Goal: Information Seeking & Learning: Find specific page/section

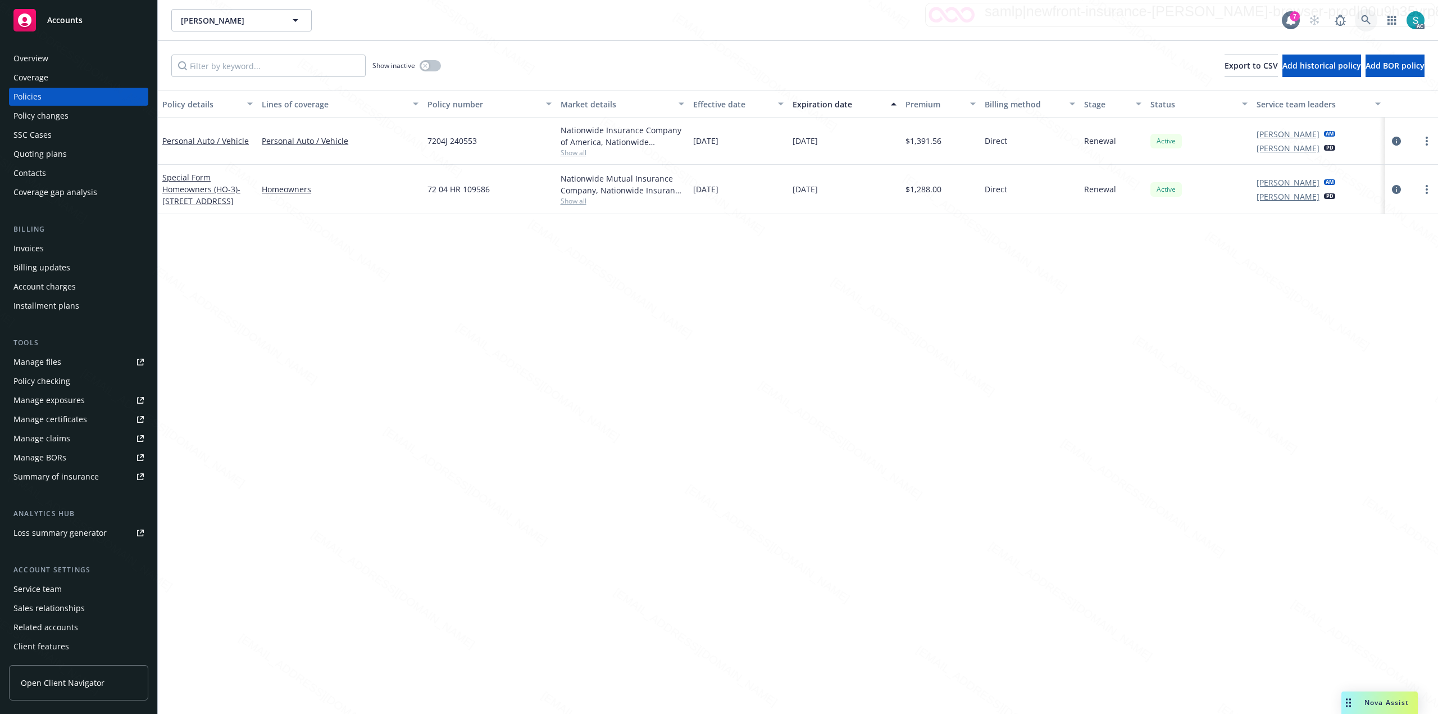
click at [1362, 25] on icon at bounding box center [1366, 20] width 10 height 10
click at [1367, 22] on icon at bounding box center [1366, 20] width 10 height 10
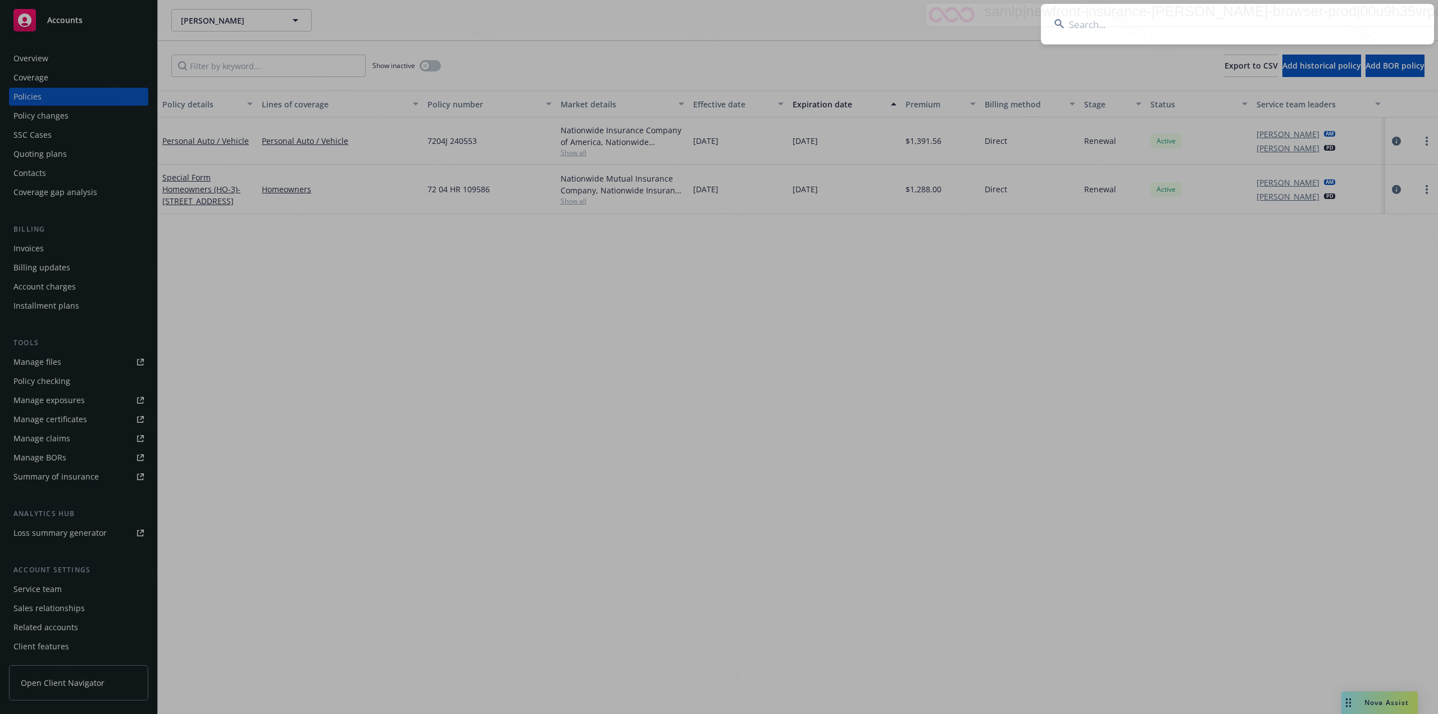
click at [1107, 10] on input at bounding box center [1237, 24] width 393 height 40
type input "[PERSON_NAME] & [PERSON_NAME]"
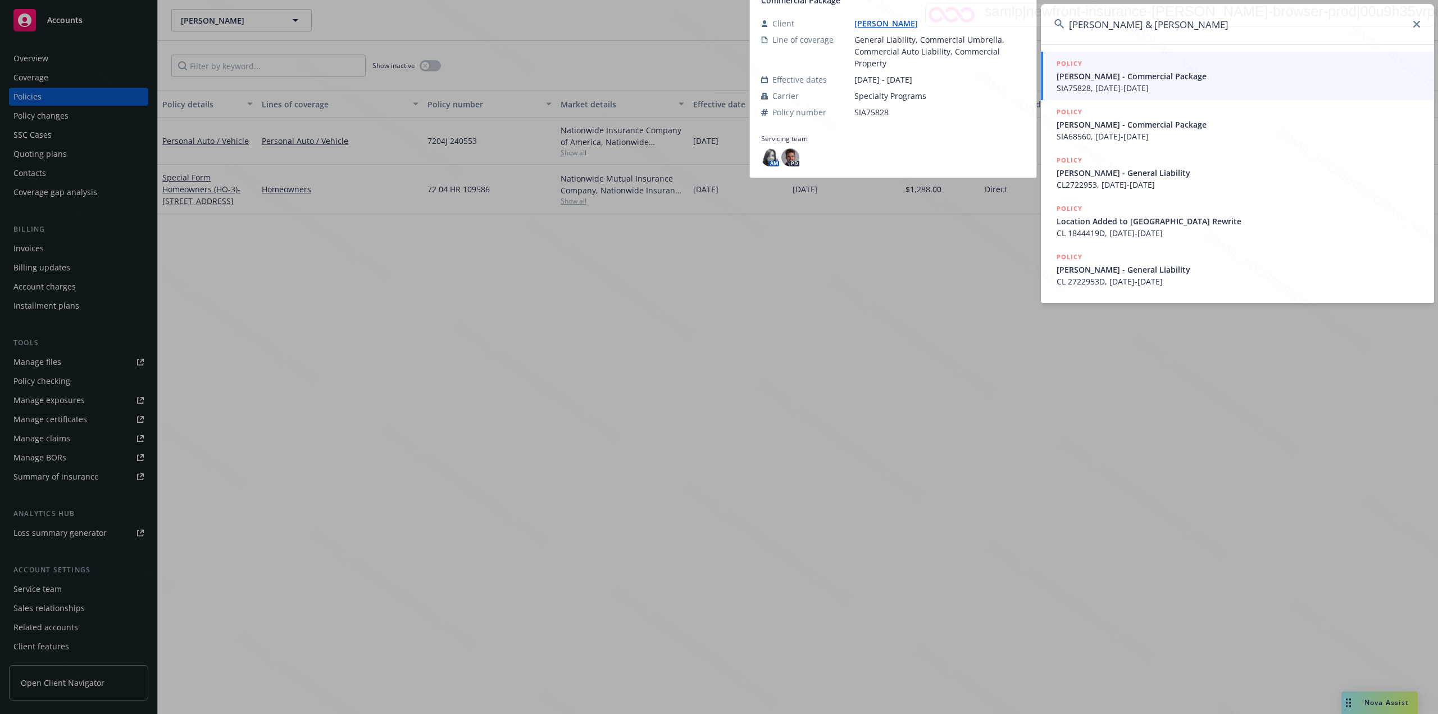
click at [1122, 77] on span "[PERSON_NAME] - Commercial Package" at bounding box center [1239, 76] width 364 height 12
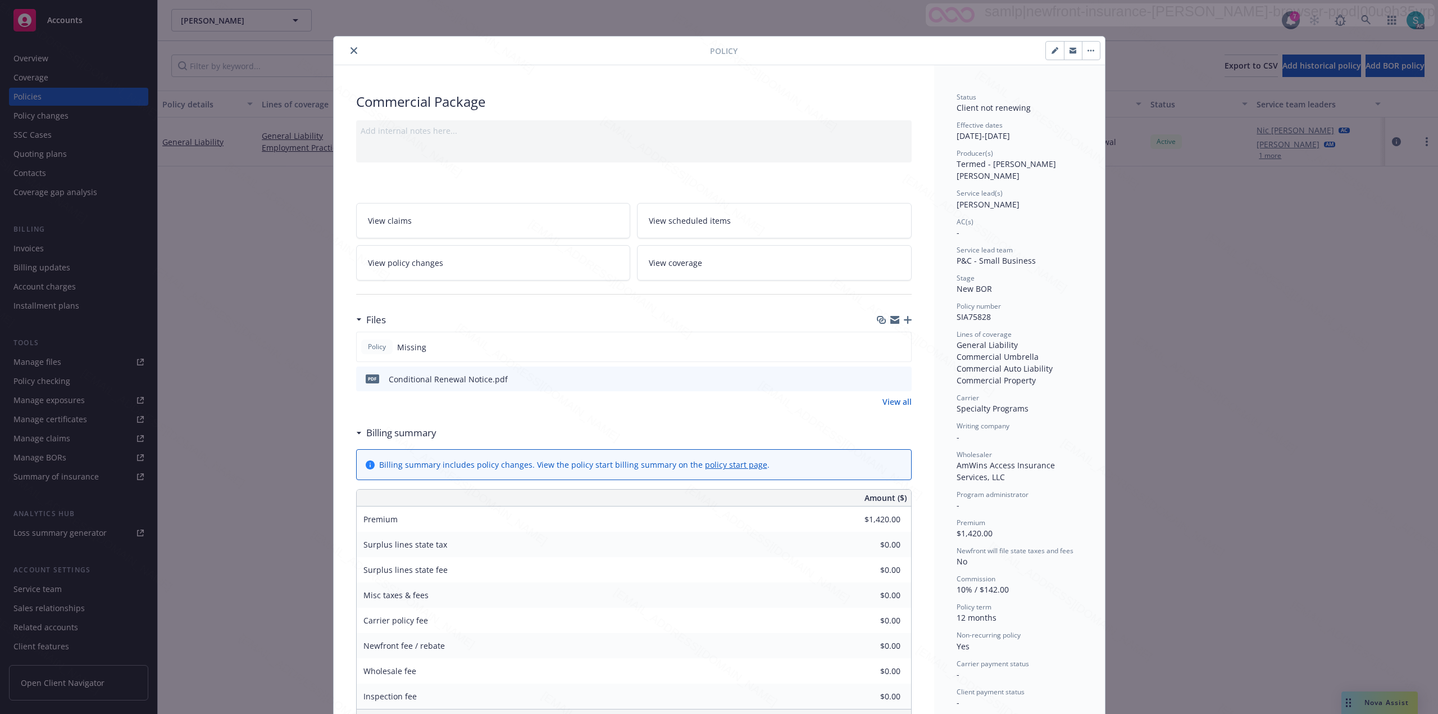
click at [347, 54] on button "close" at bounding box center [353, 50] width 13 height 13
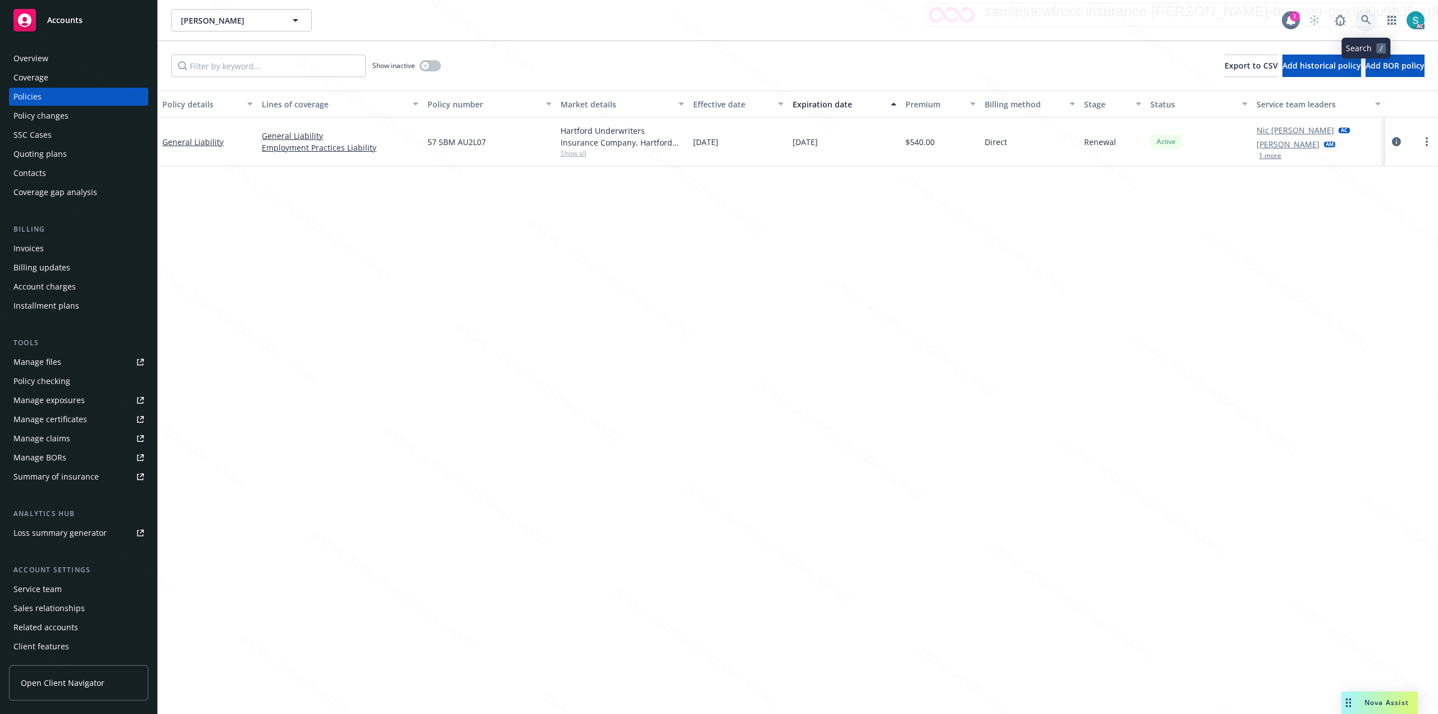
click at [1365, 18] on icon at bounding box center [1366, 20] width 10 height 10
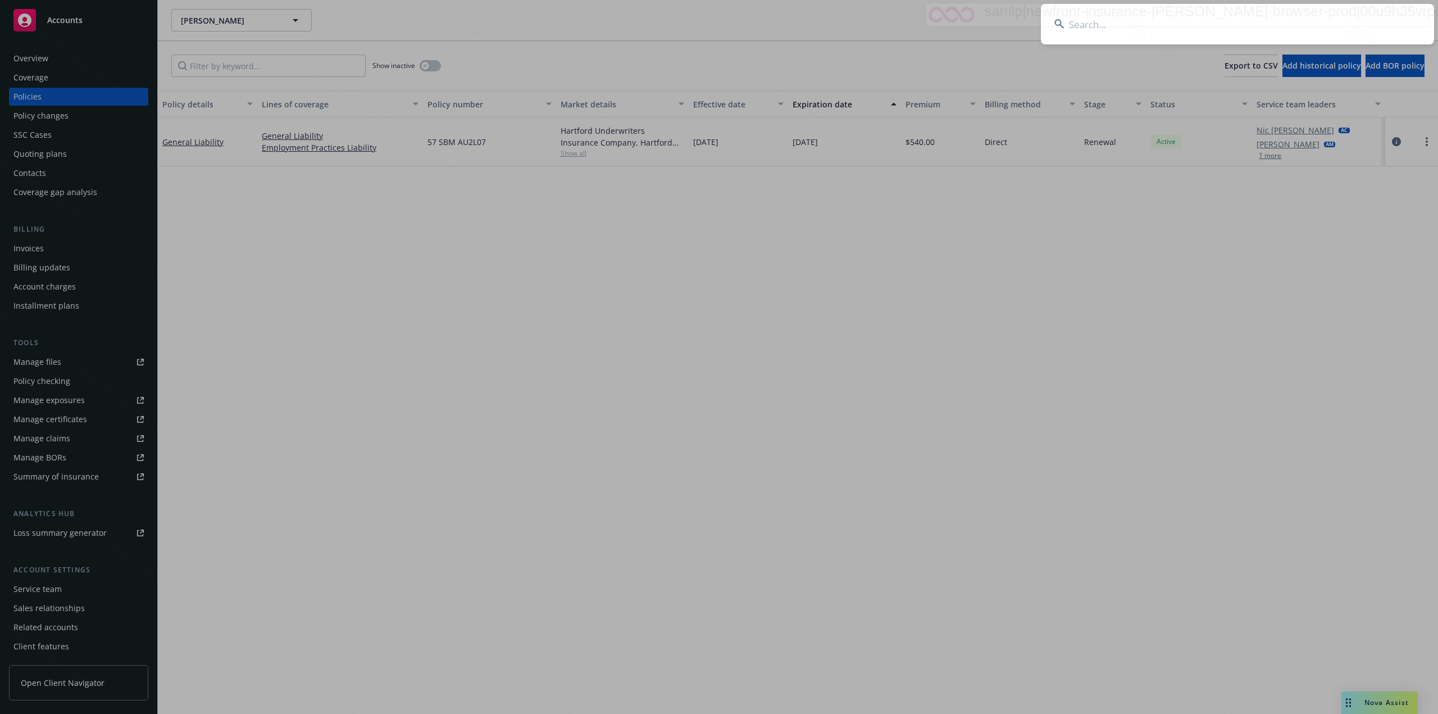
click at [1249, 19] on input at bounding box center [1237, 24] width 393 height 40
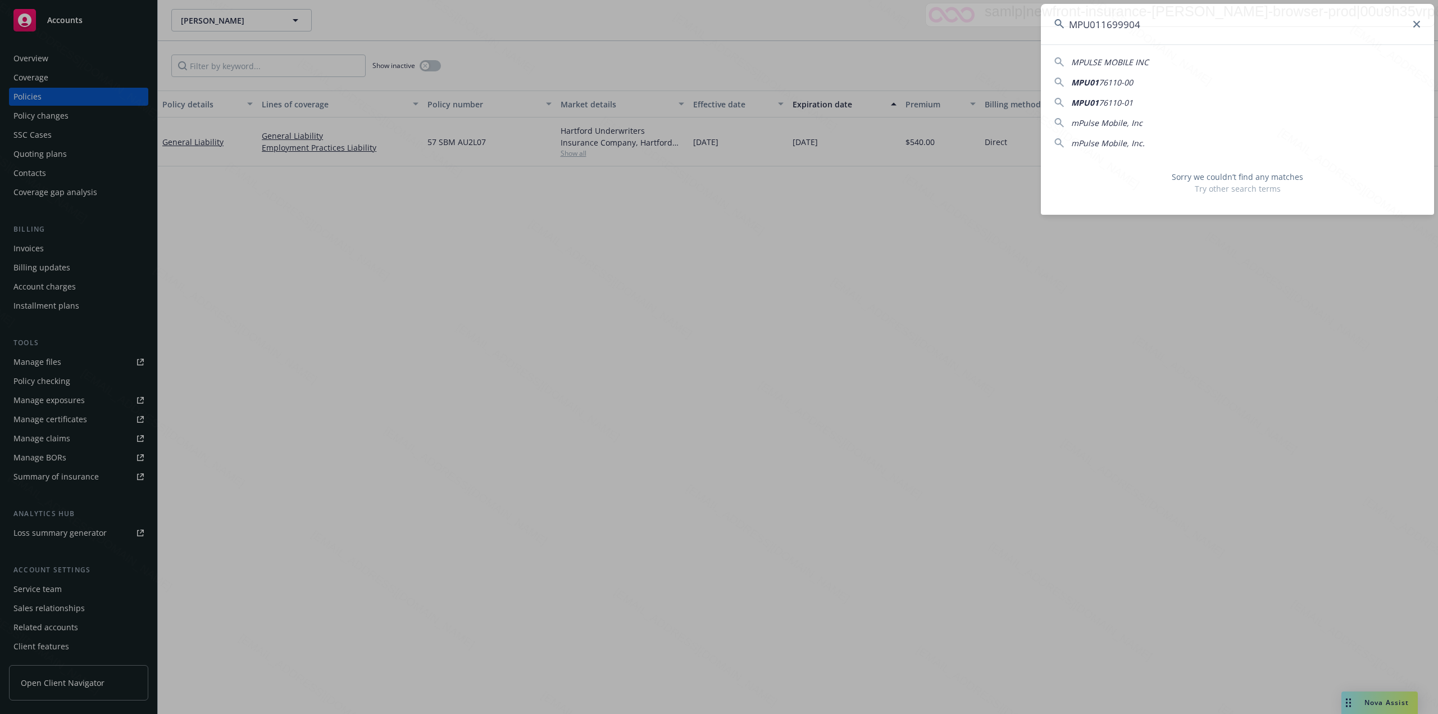
click at [1158, 24] on input "MPU011699904" at bounding box center [1237, 24] width 393 height 40
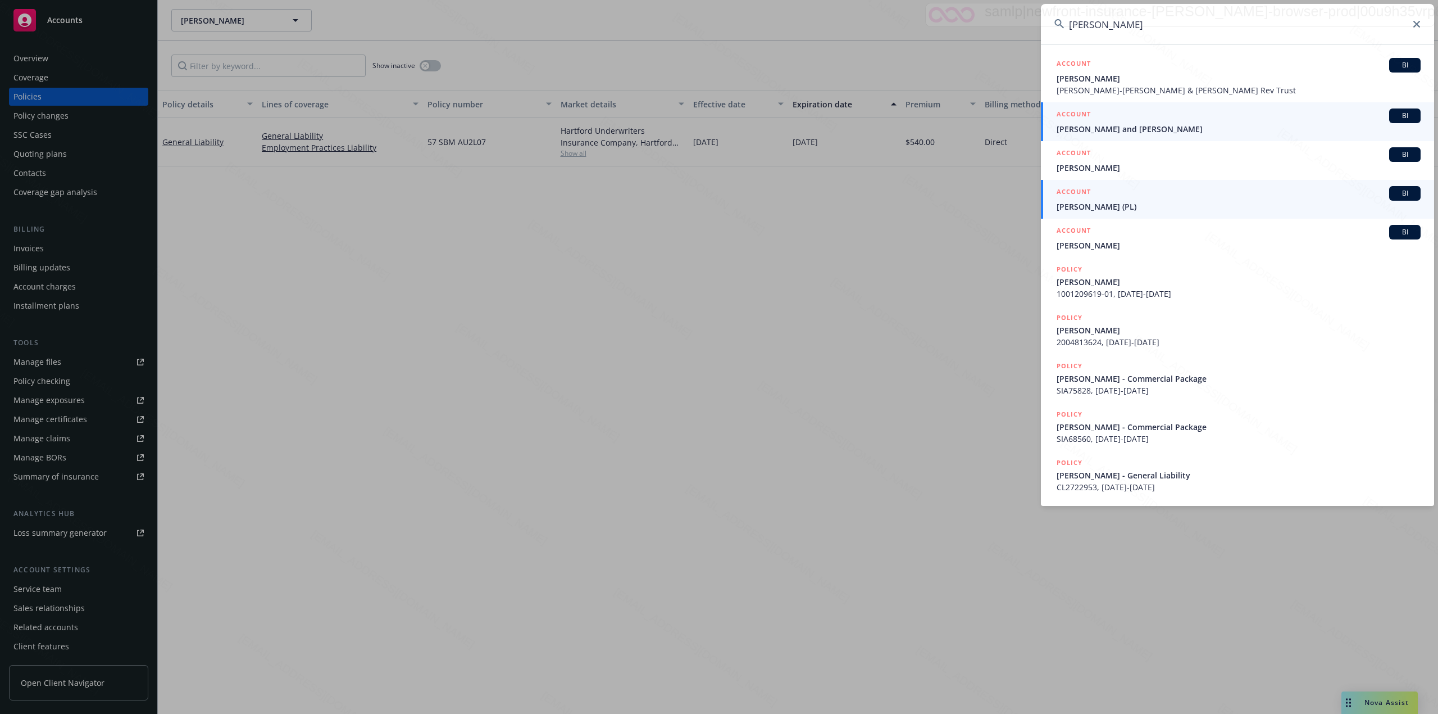
type input "[PERSON_NAME]"
click at [1113, 196] on div "ACCOUNT BI" at bounding box center [1239, 193] width 364 height 15
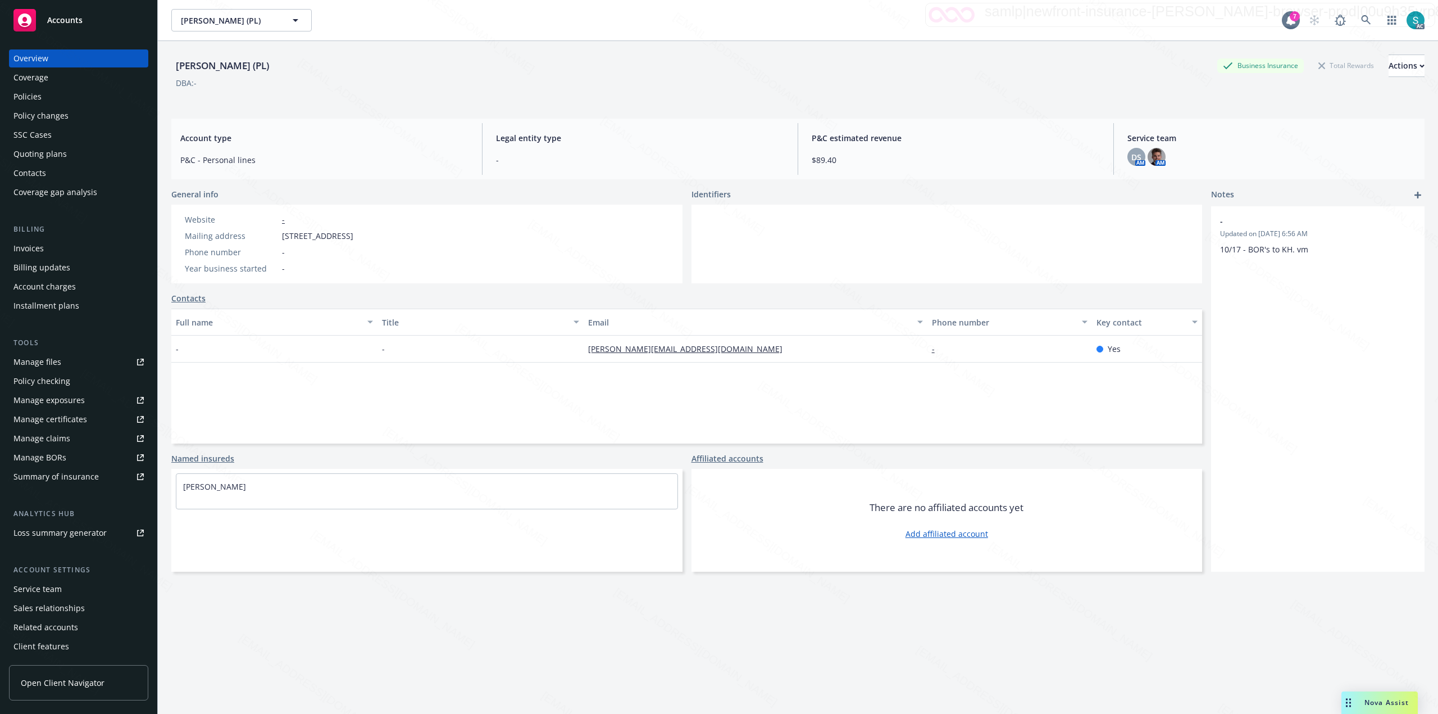
click at [51, 92] on div "Policies" at bounding box center [78, 97] width 130 height 18
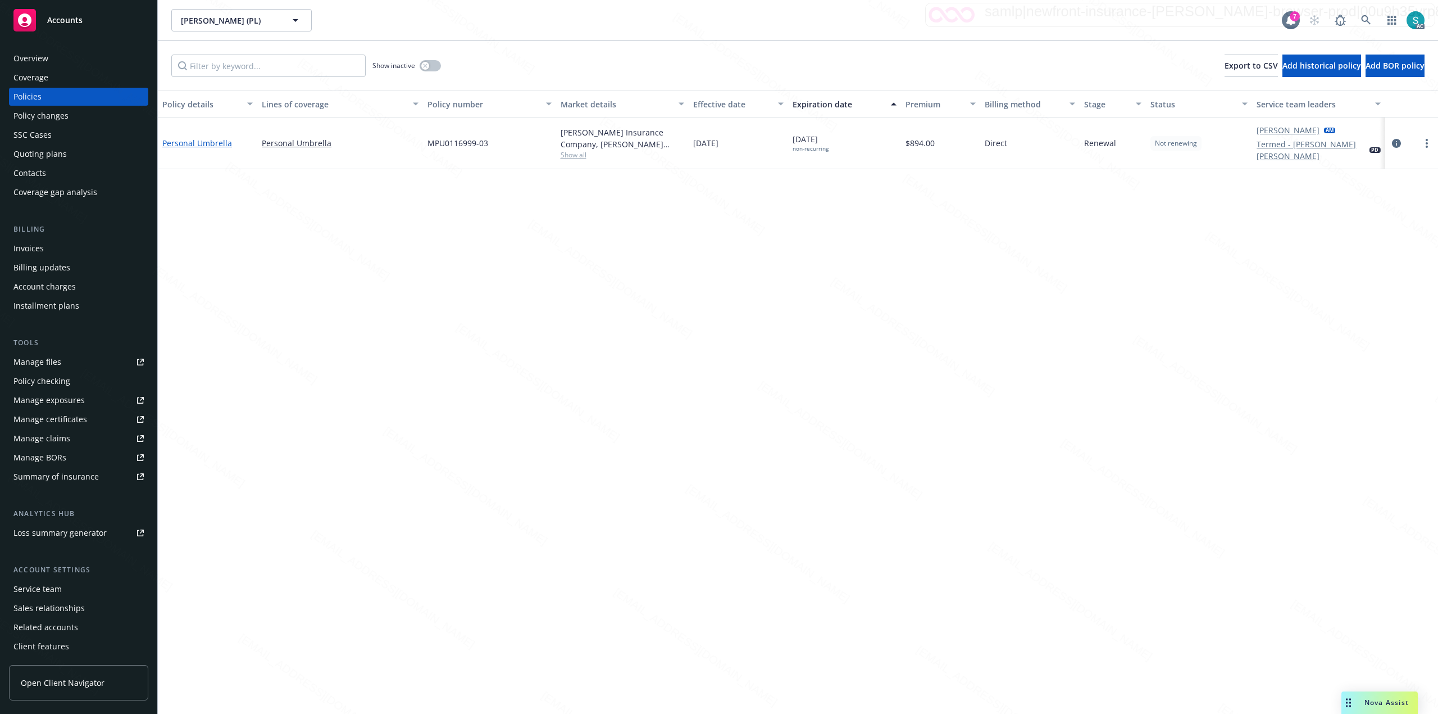
click at [217, 140] on link "Personal Umbrella" at bounding box center [197, 143] width 70 height 11
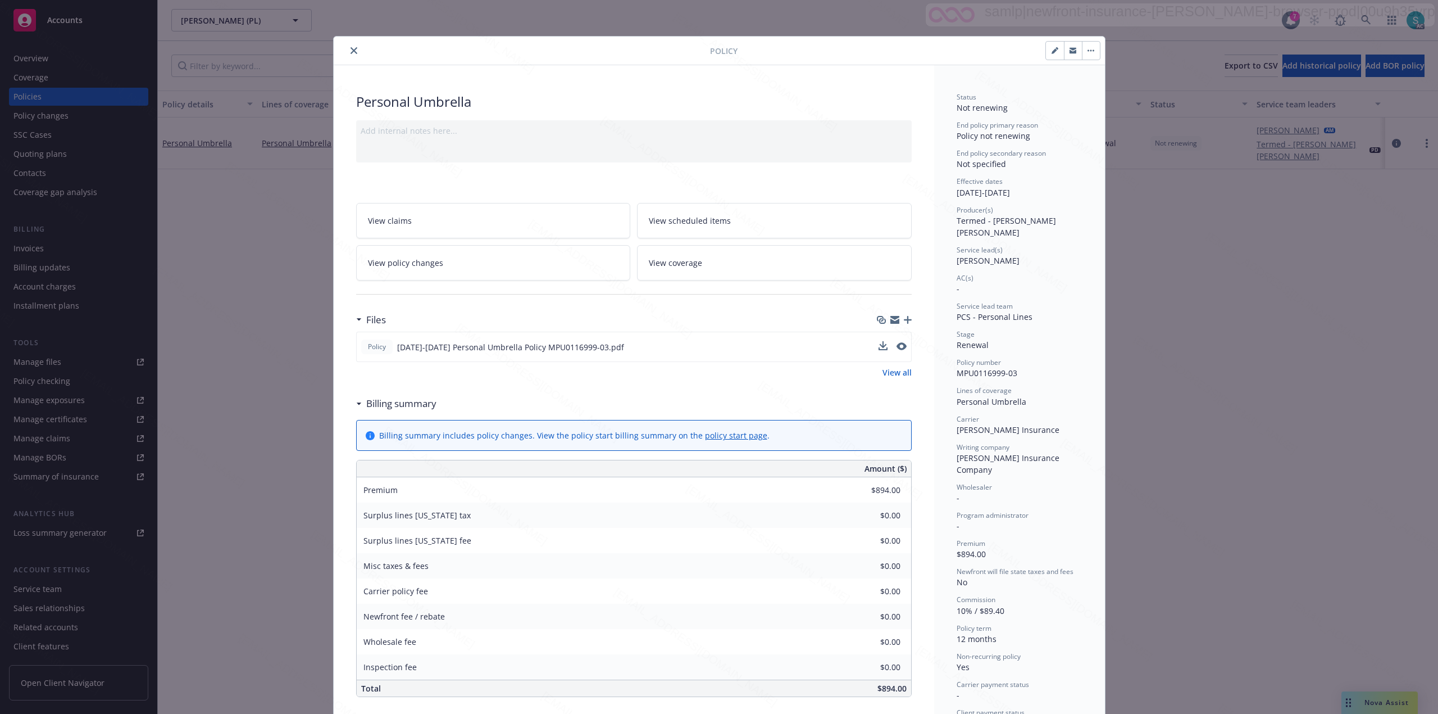
click at [881, 349] on div at bounding box center [893, 347] width 28 height 12
click at [878, 347] on icon "download file" at bounding box center [881, 345] width 7 height 7
click at [351, 51] on icon "close" at bounding box center [354, 50] width 7 height 7
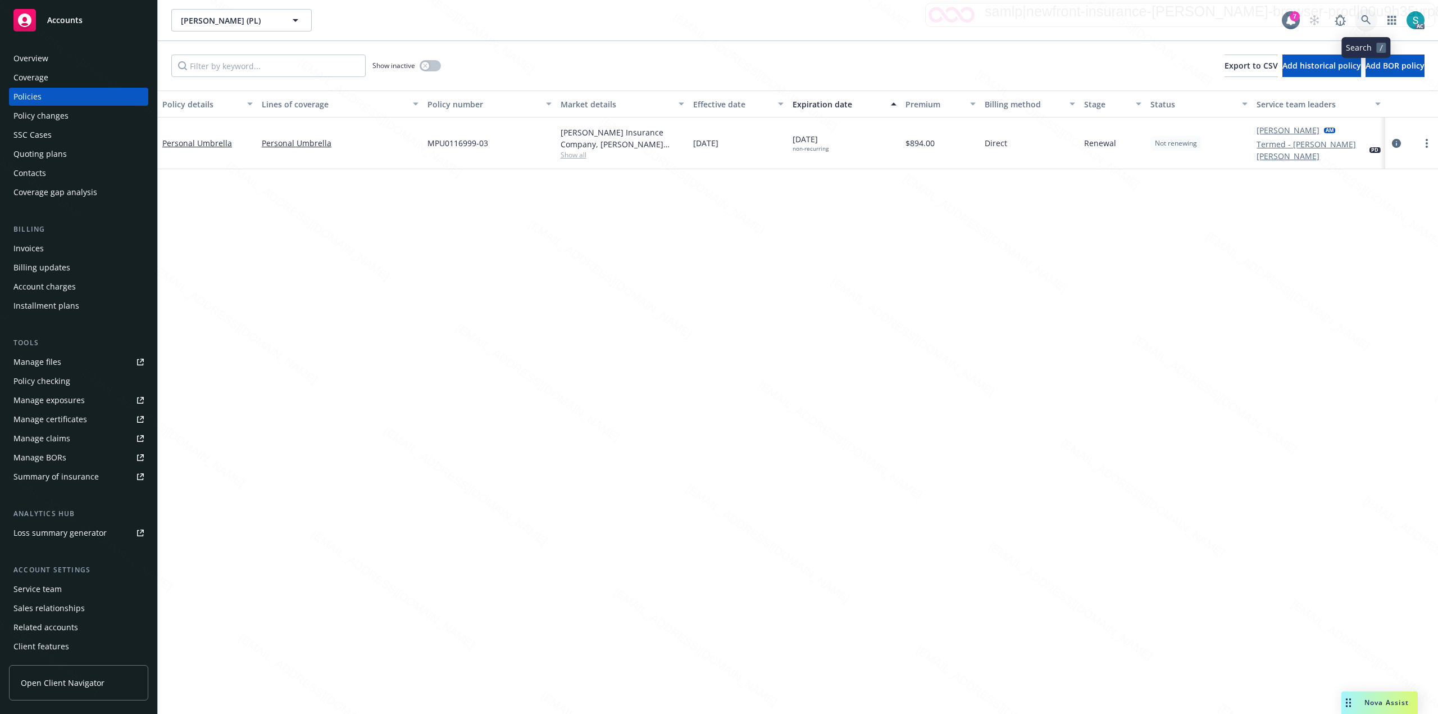
click at [1360, 20] on link at bounding box center [1366, 20] width 22 height 22
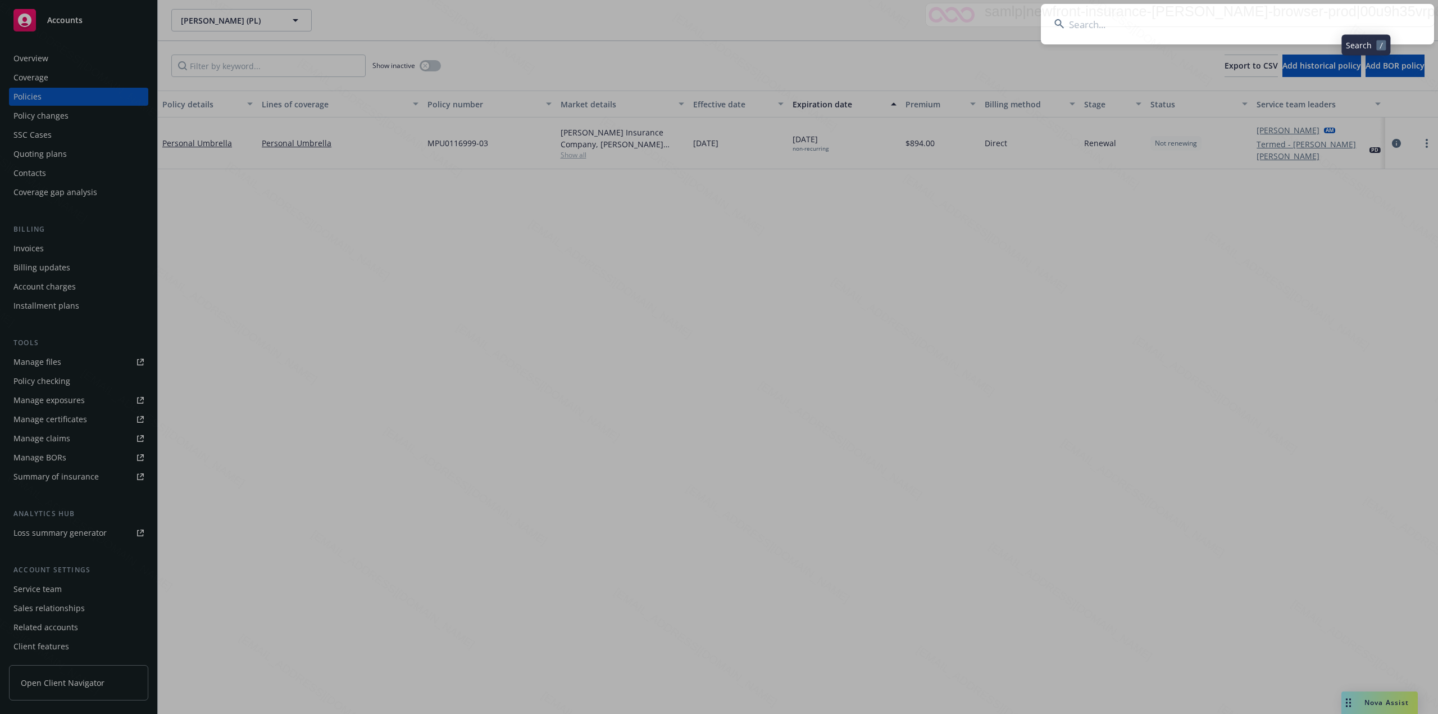
click at [1248, 18] on input at bounding box center [1237, 24] width 393 height 40
type input "[PERSON_NAME]"
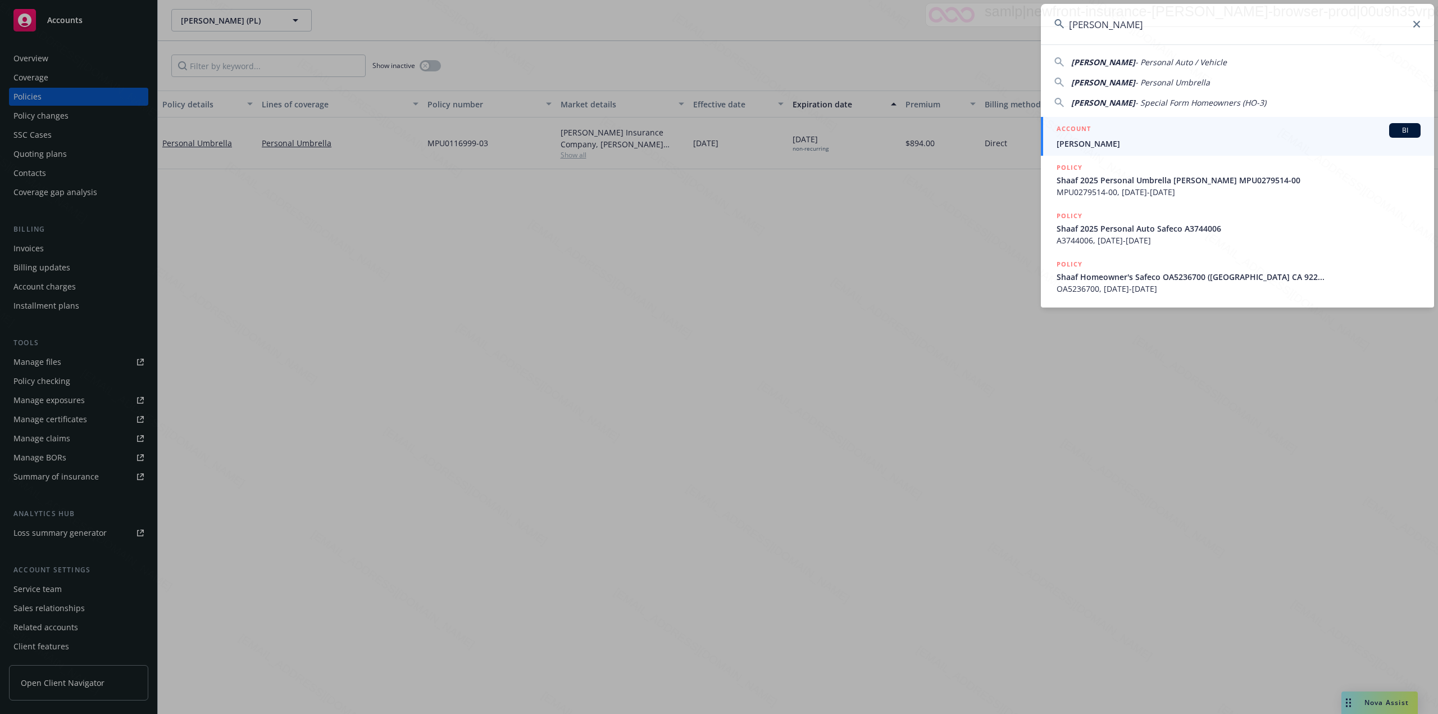
click at [1109, 135] on div "ACCOUNT BI" at bounding box center [1239, 130] width 364 height 15
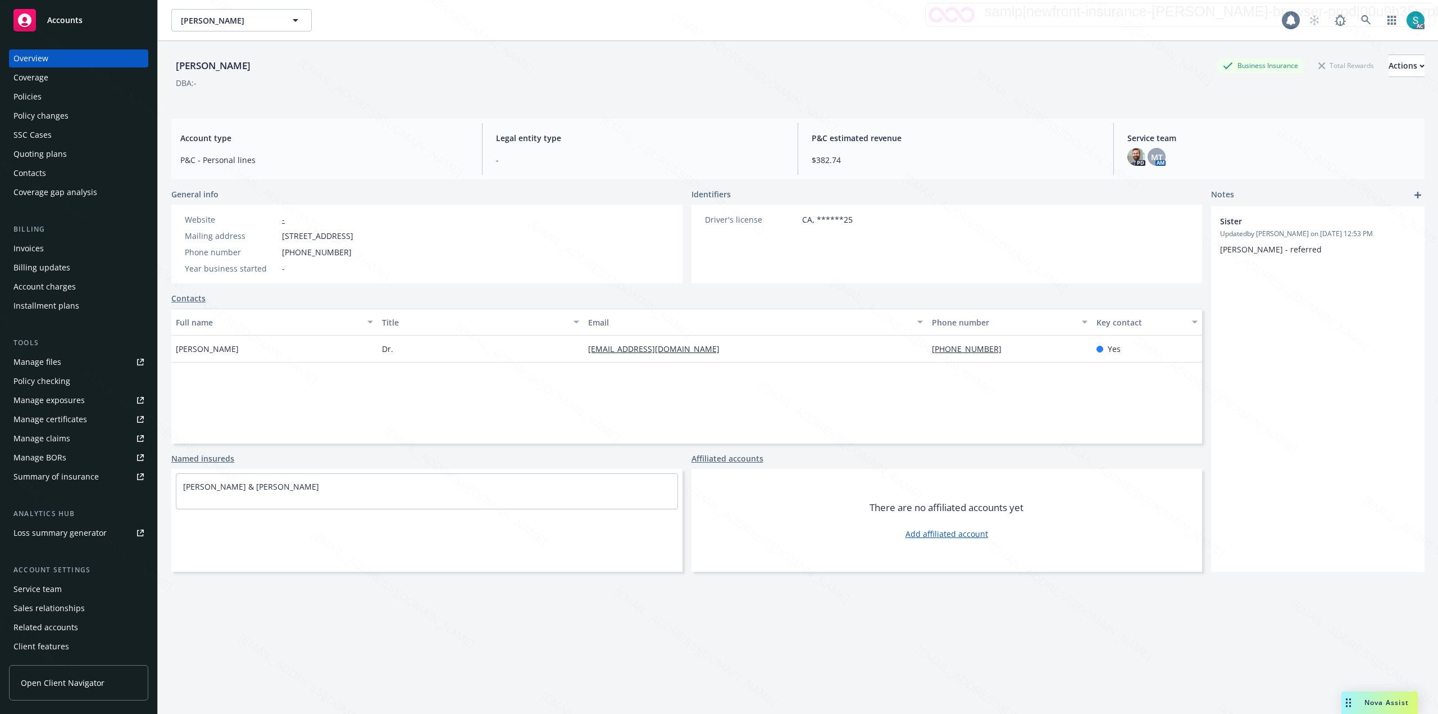
click at [43, 52] on div "Overview" at bounding box center [30, 58] width 35 height 18
click at [30, 61] on div "Overview" at bounding box center [30, 58] width 35 height 18
click at [189, 68] on div "[PERSON_NAME]" at bounding box center [213, 65] width 84 height 15
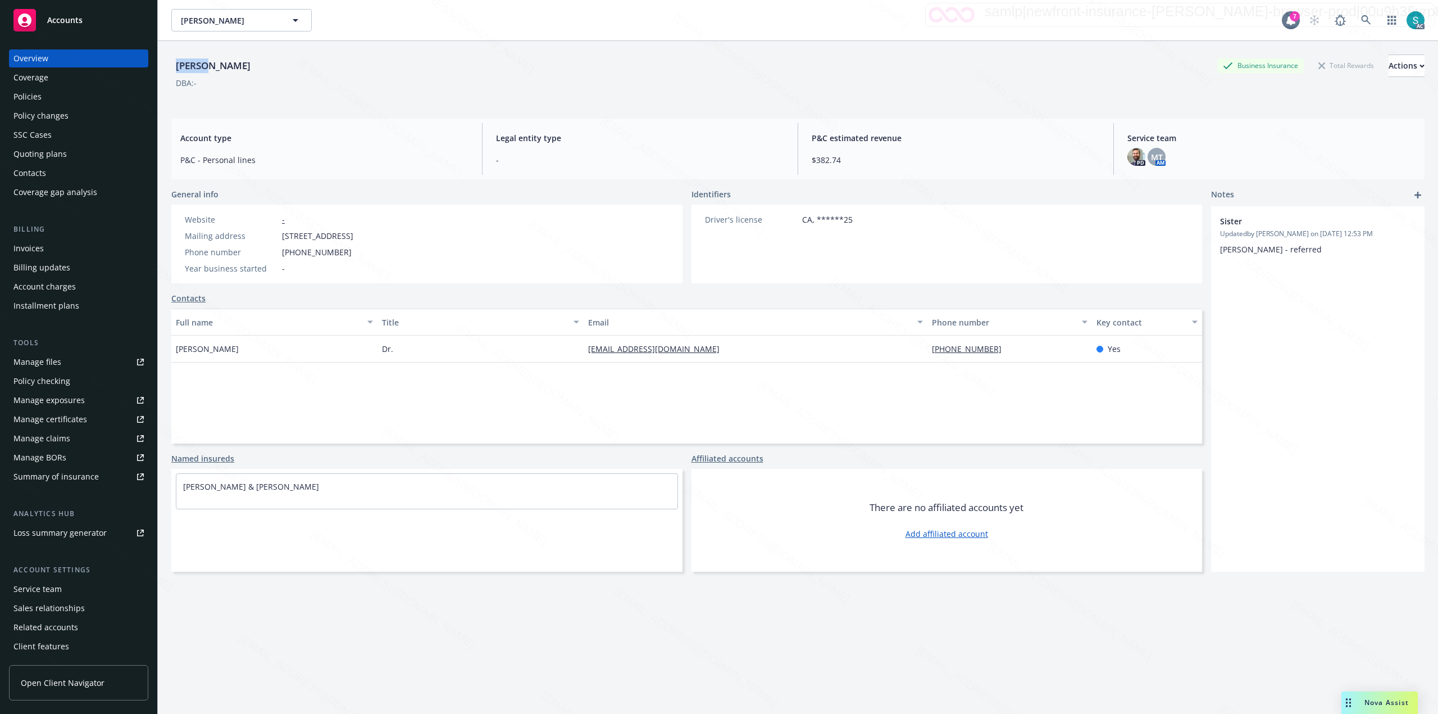
click at [189, 68] on div "[PERSON_NAME]" at bounding box center [213, 65] width 84 height 15
copy div "[PERSON_NAME]"
click at [51, 90] on div "Policies" at bounding box center [78, 97] width 130 height 18
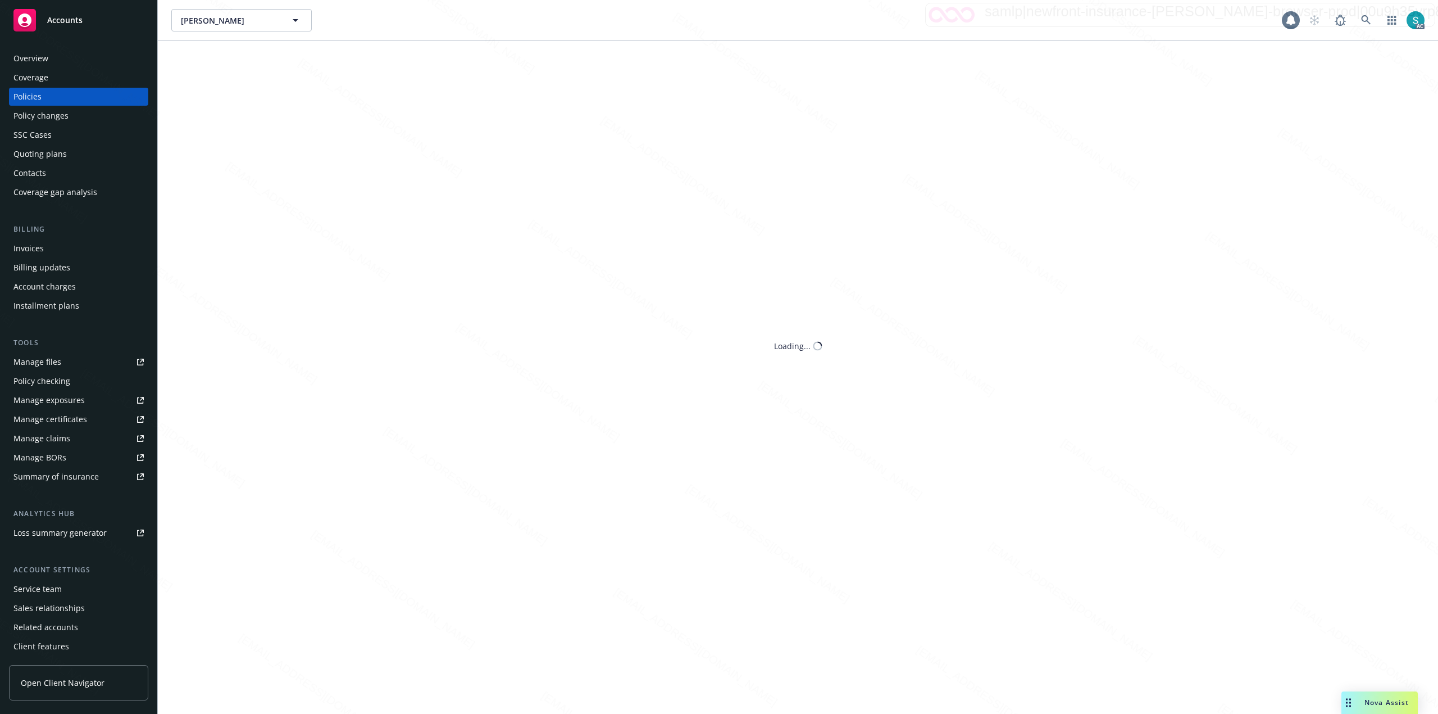
click at [51, 90] on div "Policies" at bounding box center [78, 97] width 130 height 18
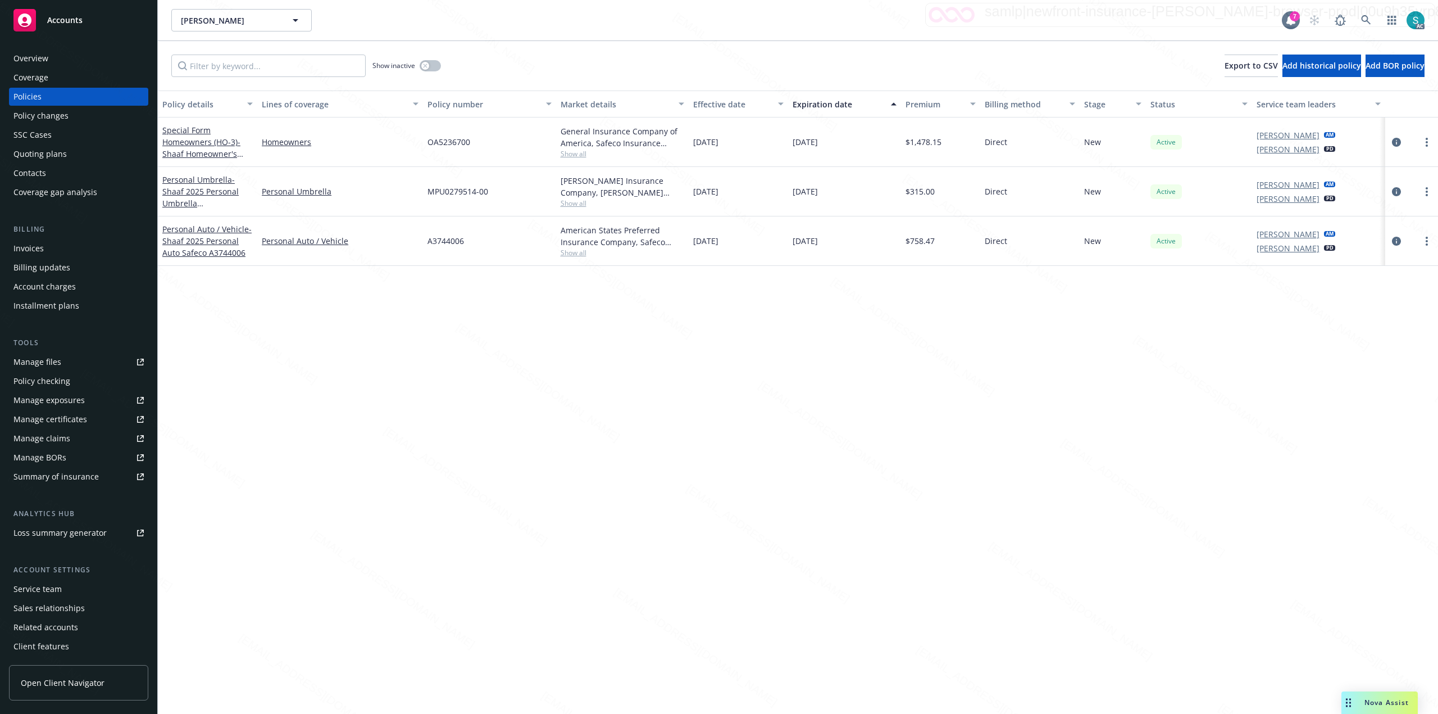
click at [440, 144] on span "OA5236700" at bounding box center [449, 142] width 43 height 12
copy span "OA5236700"
click at [39, 57] on div "Overview" at bounding box center [30, 58] width 35 height 18
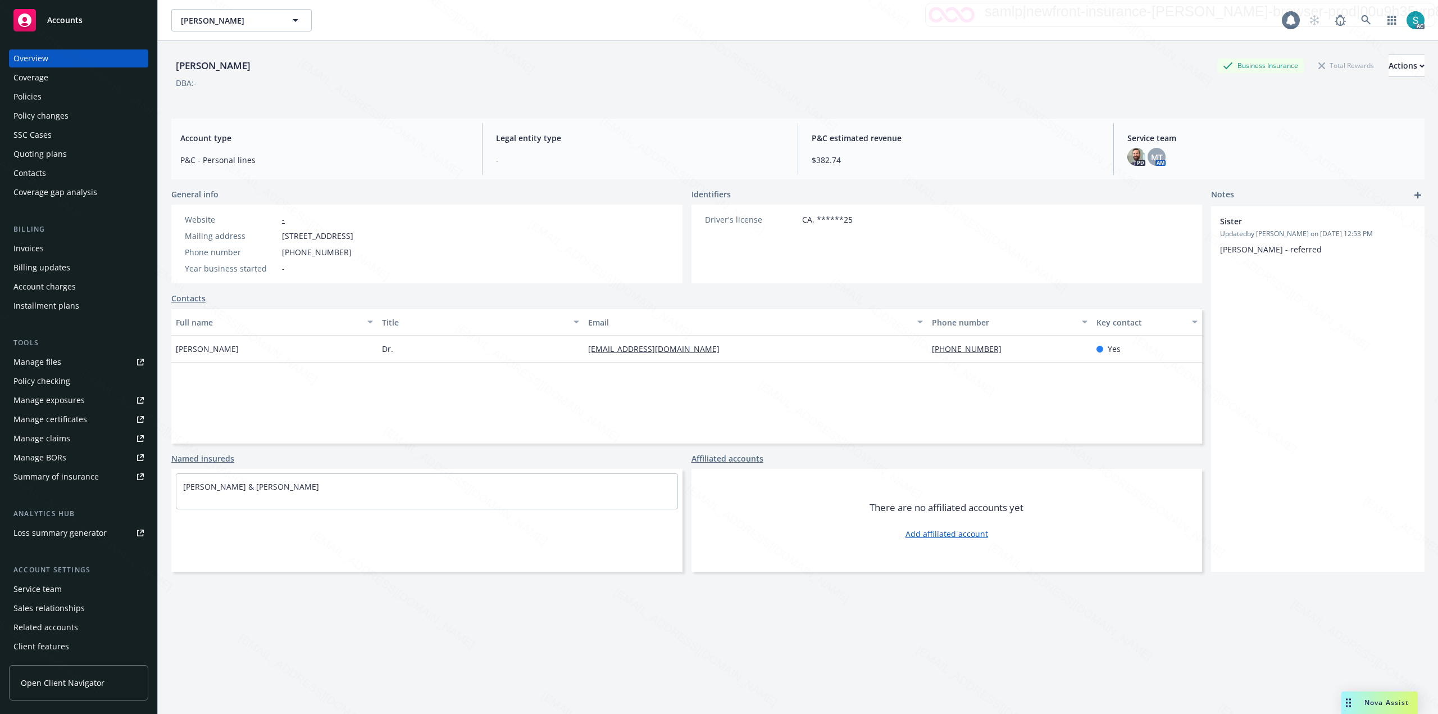
click at [34, 53] on div "Overview" at bounding box center [30, 58] width 35 height 18
click at [230, 61] on div "[PERSON_NAME]" at bounding box center [213, 65] width 84 height 15
copy div "[PERSON_NAME]"
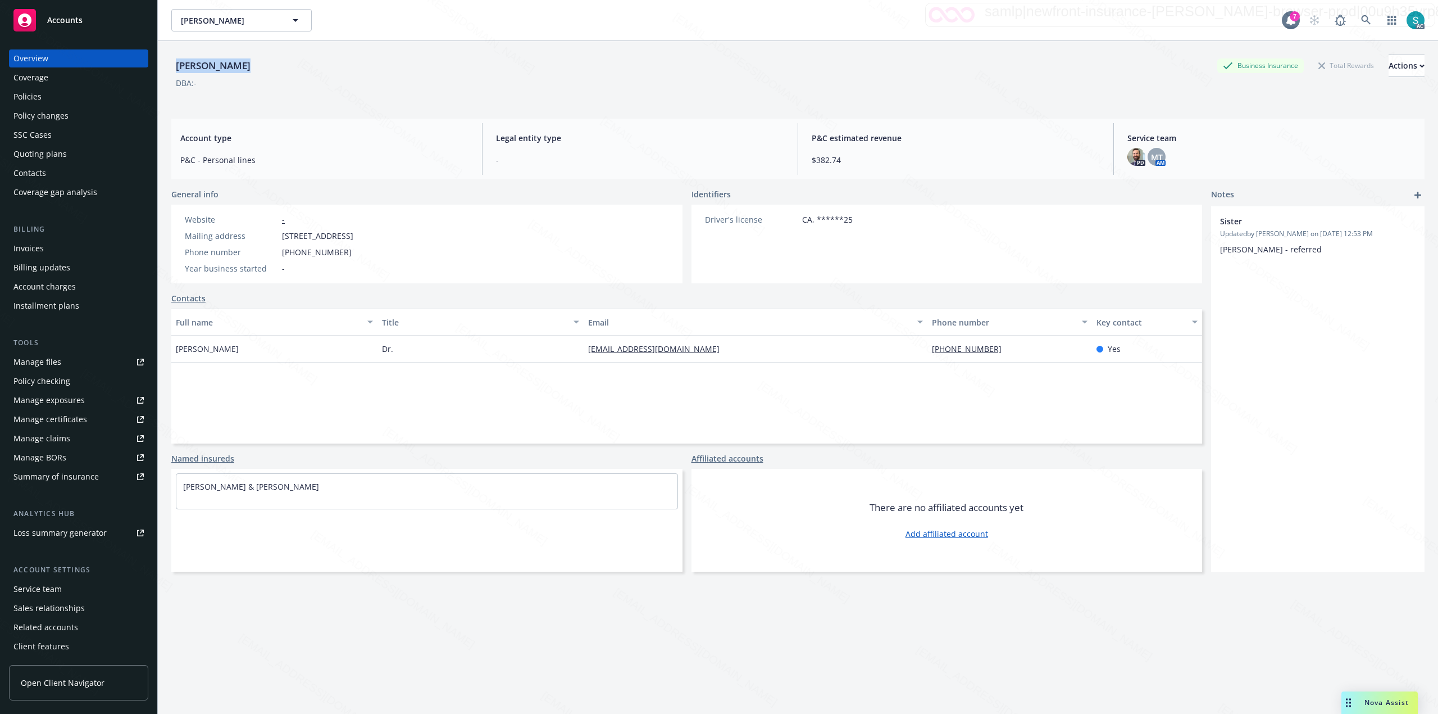
click at [37, 91] on div "Policies" at bounding box center [27, 97] width 28 height 18
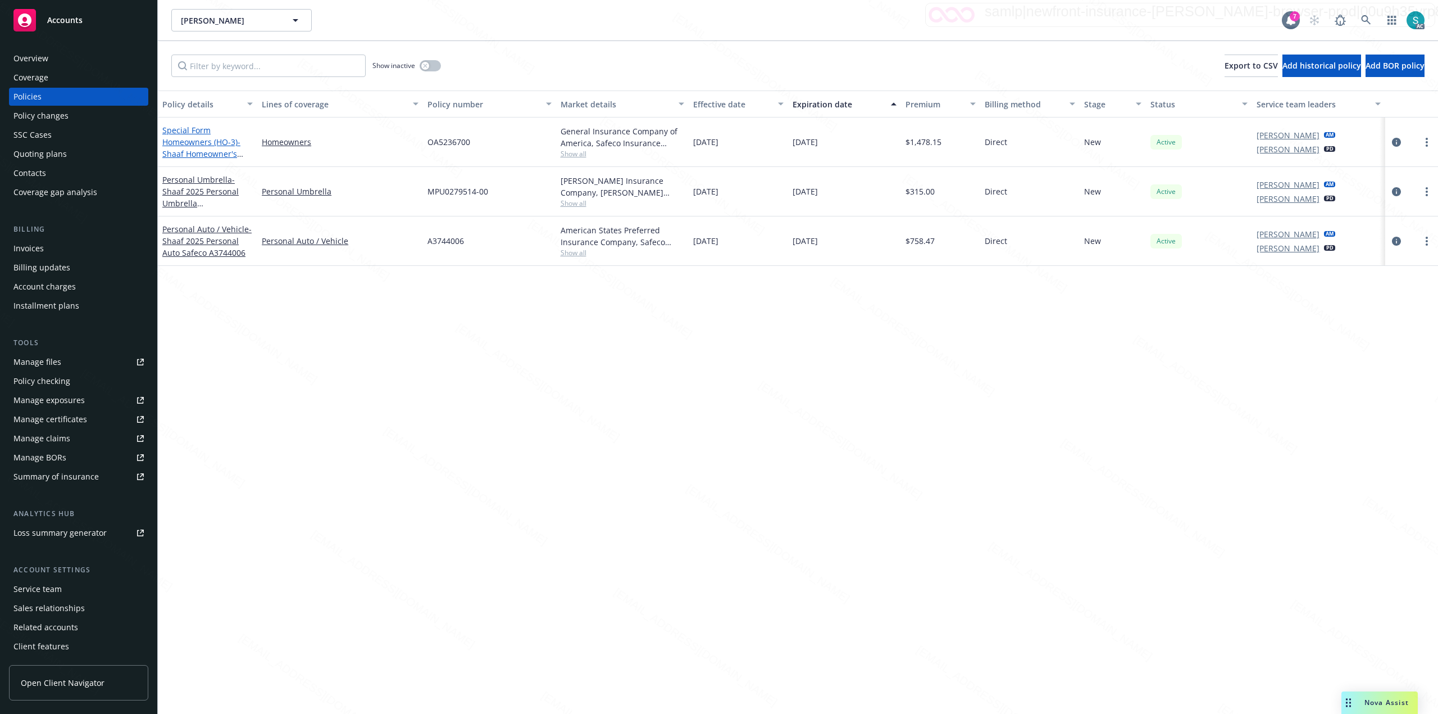
click at [221, 139] on link "Special Form Homeowners (HO-3) - Shaaf Homeowner's Safeco OA5236700 ([GEOGRAPHI…" at bounding box center [202, 160] width 81 height 70
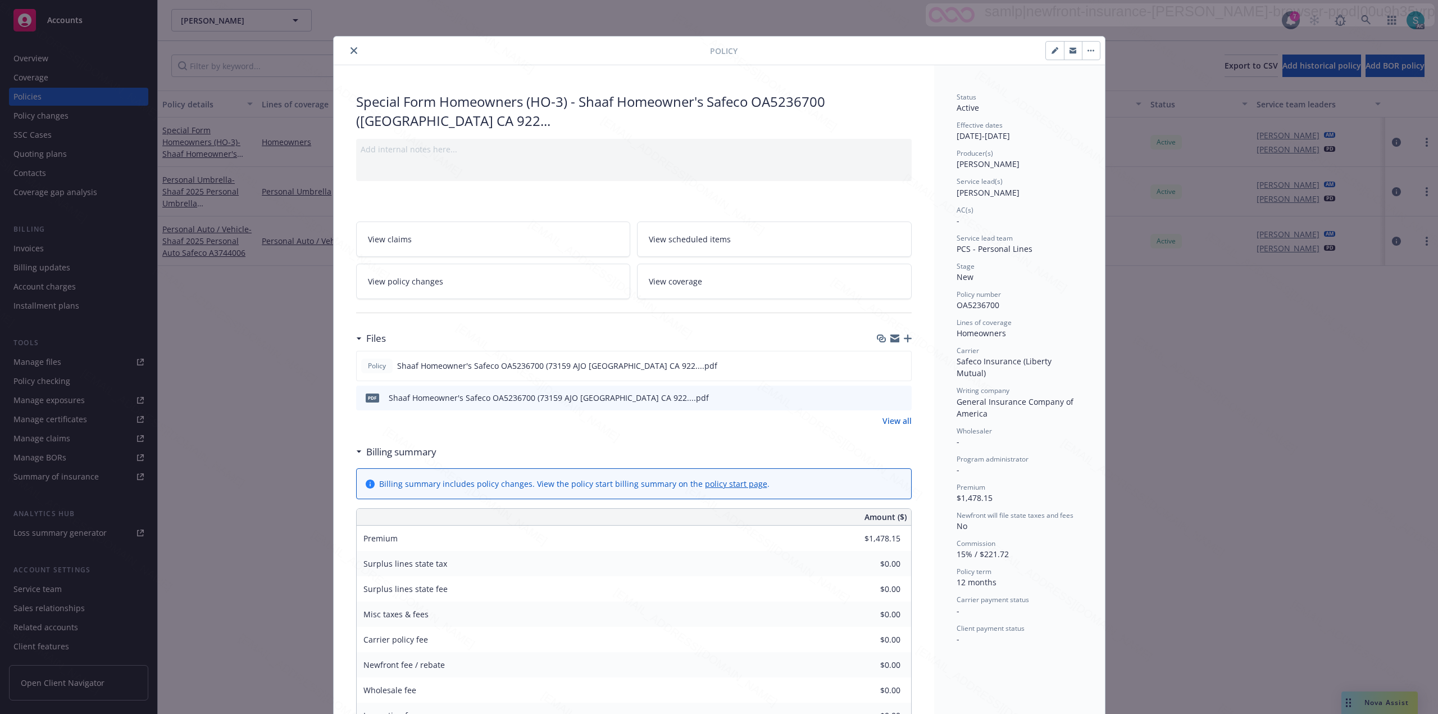
click at [638, 76] on div "Special Form Homeowners (HO-3) - Shaaf Homeowner's Safeco OA5236700 ([GEOGRAPHI…" at bounding box center [634, 510] width 601 height 890
